Goal: Task Accomplishment & Management: Manage account settings

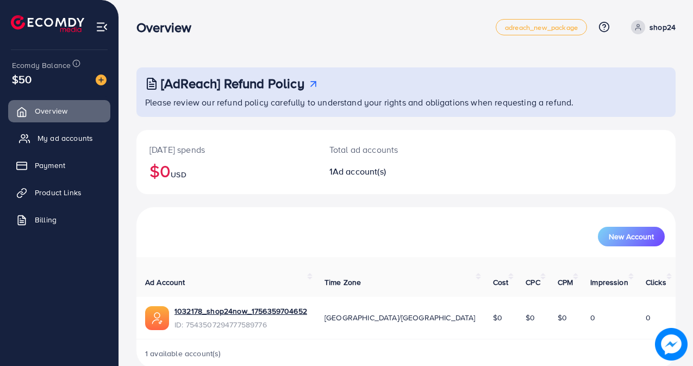
click at [65, 136] on span "My ad accounts" at bounding box center [65, 138] width 55 height 11
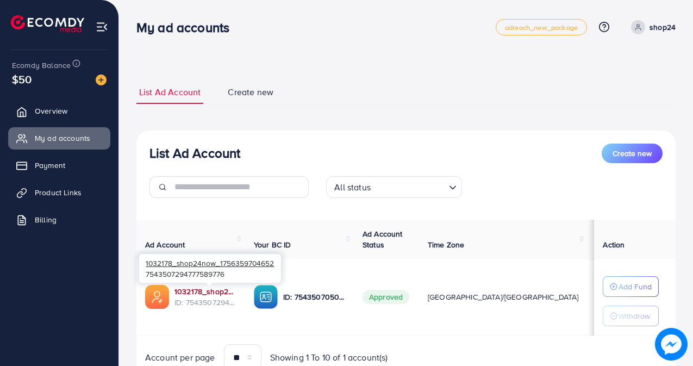
click at [201, 292] on link "1032178_shop24now_1756359704652" at bounding box center [206, 291] width 62 height 11
click at [52, 191] on span "Product Links" at bounding box center [61, 192] width 47 height 11
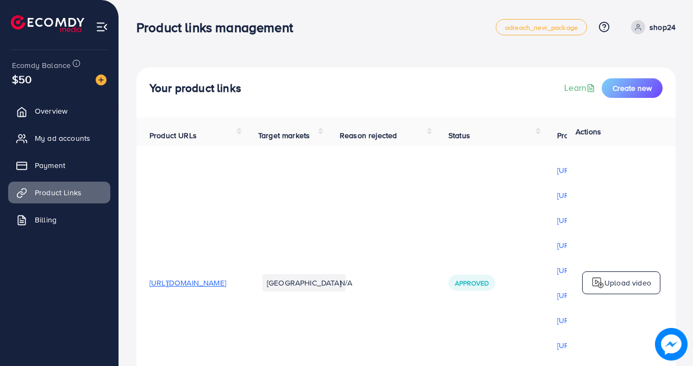
click at [173, 282] on span "[URL][DOMAIN_NAME]" at bounding box center [188, 282] width 77 height 11
